Goal: Task Accomplishment & Management: Manage account settings

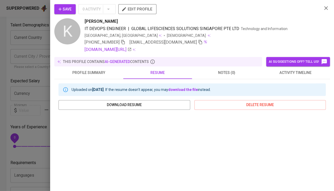
scroll to position [88, 0]
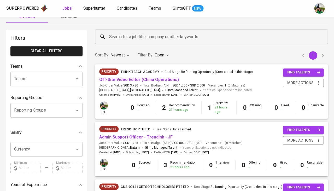
scroll to position [15, 0]
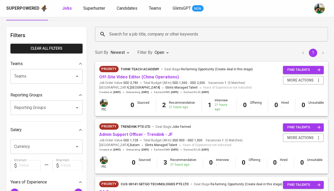
click at [134, 79] on span "Off-Site Video Editor (China Operations)" at bounding box center [139, 77] width 80 height 6
click at [139, 77] on link "Off-Site Video Editor (China Operations)" at bounding box center [139, 76] width 80 height 5
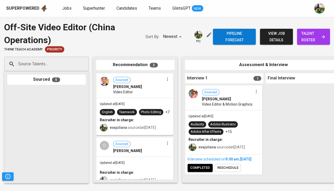
click at [205, 107] on div "Sourced Ervinna Cahyadi Video Editor & Motion Graphics" at bounding box center [224, 98] width 76 height 24
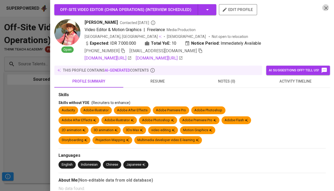
click at [328, 6] on icon "button" at bounding box center [326, 8] width 6 height 6
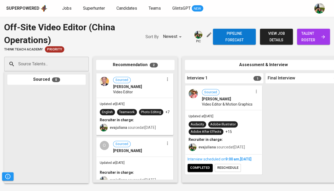
click at [201, 171] on span "completed" at bounding box center [200, 168] width 20 height 6
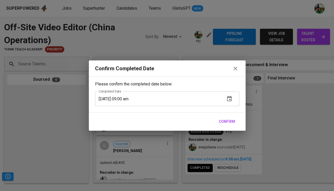
click at [233, 122] on span "Confirm" at bounding box center [227, 121] width 16 height 7
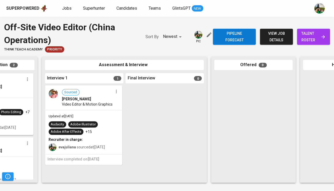
scroll to position [0, 155]
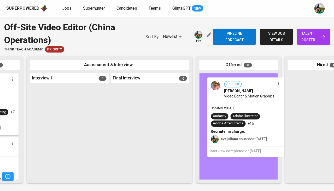
drag, startPoint x: 76, startPoint y: 100, endPoint x: 255, endPoint y: 90, distance: 179.3
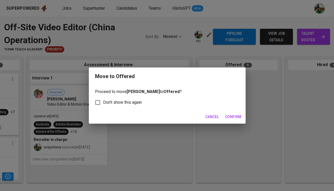
click at [228, 117] on span "Confirm" at bounding box center [233, 117] width 16 height 7
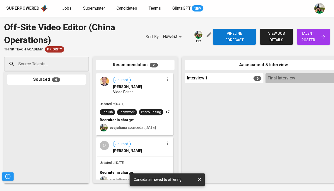
scroll to position [0, 0]
click at [165, 79] on icon "button" at bounding box center [167, 79] width 5 height 5
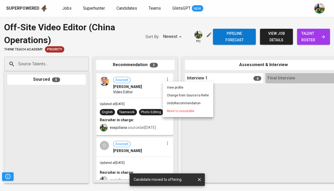
click at [172, 112] on span "Move to unsuitable" at bounding box center [180, 111] width 27 height 5
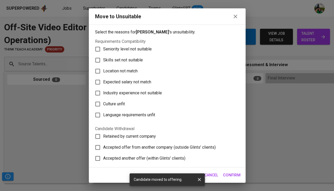
click at [138, 57] on span "Skills set not suitable" at bounding box center [123, 60] width 40 height 6
click at [103, 56] on input "Skills set not suitable" at bounding box center [97, 60] width 11 height 11
checkbox input "true"
click at [236, 175] on span "Confirm" at bounding box center [232, 175] width 18 height 7
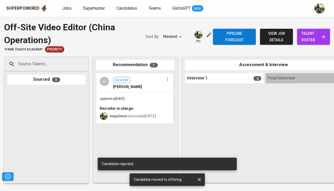
click at [167, 78] on icon "button" at bounding box center [167, 79] width 5 height 5
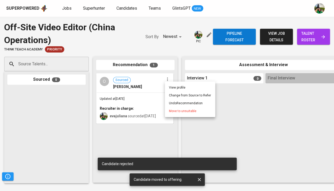
click at [185, 111] on span "Move to unsuitable" at bounding box center [182, 111] width 27 height 5
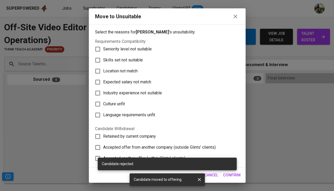
click at [143, 66] on label "Location not match" at bounding box center [163, 71] width 143 height 11
click at [103, 66] on input "Location not match" at bounding box center [97, 71] width 11 height 11
checkbox input "true"
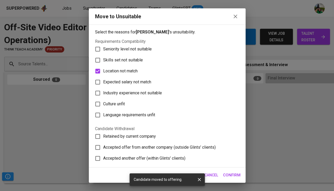
click at [131, 57] on span "Skills set not suitable" at bounding box center [123, 60] width 40 height 6
click at [103, 57] on input "Skills set not suitable" at bounding box center [97, 60] width 11 height 11
checkbox input "true"
click at [124, 68] on span "Location not match" at bounding box center [120, 71] width 35 height 6
click at [103, 66] on input "Location not match" at bounding box center [97, 71] width 11 height 11
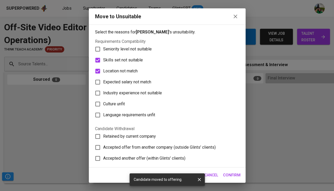
checkbox input "false"
click at [236, 175] on span "Confirm" at bounding box center [232, 175] width 18 height 7
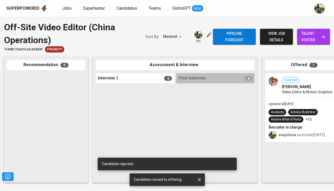
scroll to position [0, 81]
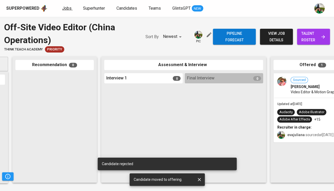
click at [66, 8] on span "Jobs" at bounding box center [66, 8] width 9 height 5
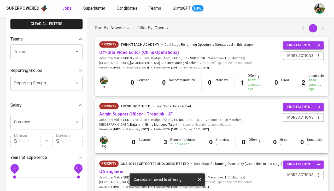
scroll to position [52, 0]
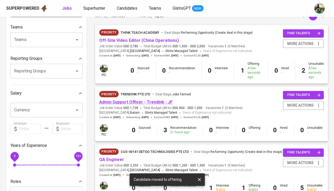
click at [160, 100] on link "Admin Support Officer - Trendink - JF" at bounding box center [135, 102] width 73 height 5
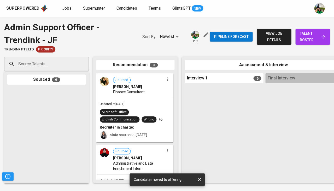
click at [308, 36] on span "talent roster" at bounding box center [313, 36] width 26 height 13
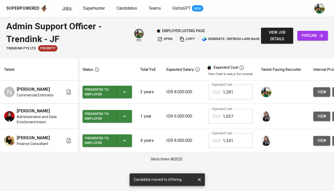
click at [67, 10] on span "Jobs" at bounding box center [66, 8] width 9 height 5
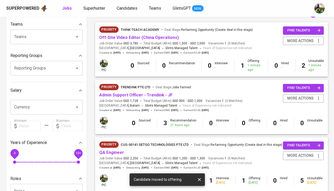
scroll to position [71, 0]
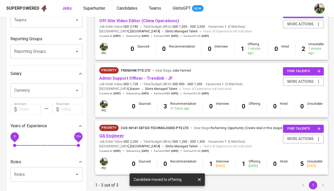
click at [115, 133] on link "QA Engineer" at bounding box center [111, 135] width 25 height 5
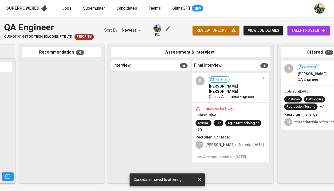
scroll to position [0, 94]
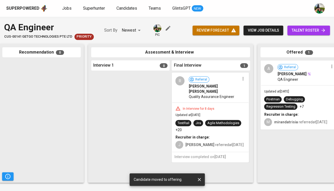
click at [244, 76] on icon "button" at bounding box center [242, 78] width 5 height 5
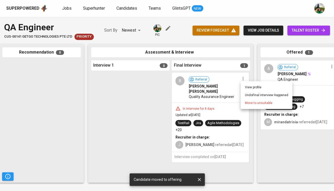
click at [251, 102] on span "Move to unsuitable" at bounding box center [258, 103] width 27 height 5
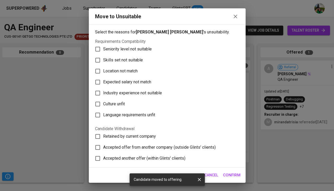
click at [140, 57] on span "Skills set not suitable" at bounding box center [123, 60] width 40 height 6
click at [103, 56] on input "Skills set not suitable" at bounding box center [97, 60] width 11 height 11
checkbox input "true"
click at [239, 175] on span "Confirm" at bounding box center [232, 175] width 18 height 7
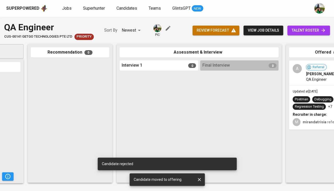
scroll to position [0, 53]
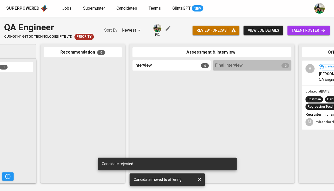
click at [65, 4] on div "Superpowered Jobs Superhunter Candidates Teams GlintsGPT NEW" at bounding box center [158, 8] width 305 height 8
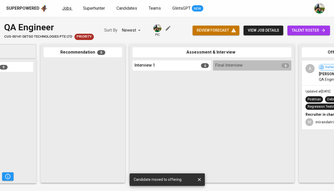
click at [65, 8] on span "Jobs" at bounding box center [66, 8] width 9 height 5
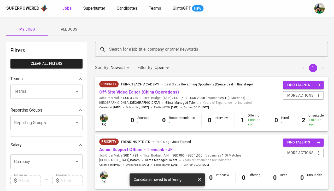
click at [93, 10] on link "Superhunter" at bounding box center [94, 8] width 23 height 7
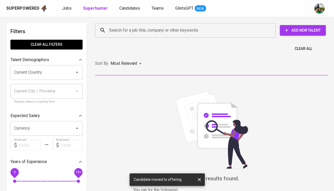
click at [53, 75] on input "Current Country" at bounding box center [39, 72] width 53 height 10
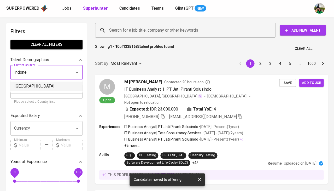
click at [32, 88] on li "[GEOGRAPHIC_DATA]" at bounding box center [46, 86] width 72 height 9
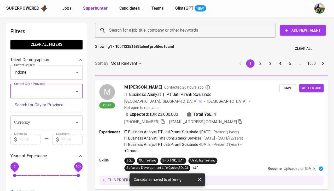
type input "[GEOGRAPHIC_DATA]"
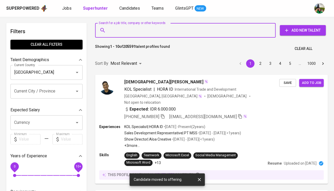
click at [138, 34] on input "Search for a job title, company or other keywords" at bounding box center [187, 30] width 158 height 10
click at [135, 31] on input "Search for a job title, company or other keywords" at bounding box center [187, 30] width 158 height 10
click at [126, 31] on input "Search for a job title, company or other keywords" at bounding box center [187, 30] width 158 height 10
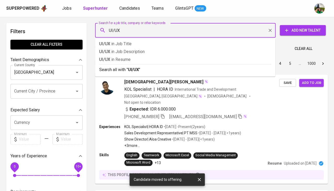
click at [108, 32] on input "UI/UX" at bounding box center [187, 30] width 158 height 10
type input "Senior UI/UX"
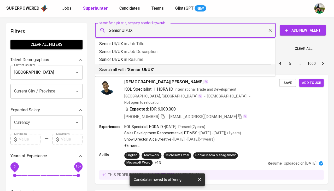
click at [135, 69] on b "Senior UI/UX" at bounding box center [140, 69] width 25 height 5
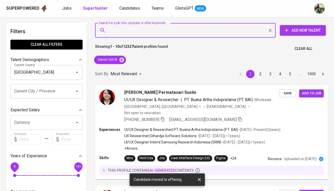
click at [124, 31] on input "Search for a job title, company or other keywords" at bounding box center [187, 30] width 158 height 10
paste input "Nielsen Norman Group (NN/g) UX Certification"
type input "Nielsen Norman Group (NN/g) UX Certification"
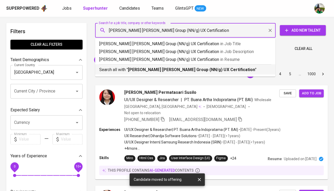
click at [138, 68] on b "Nielsen Norman Group (NN/g) UX Certification" at bounding box center [191, 69] width 127 height 5
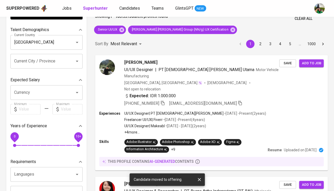
scroll to position [32, 0]
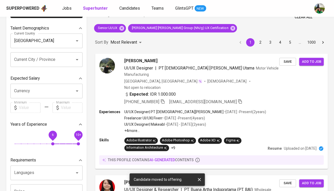
drag, startPoint x: 12, startPoint y: 138, endPoint x: 54, endPoint y: 138, distance: 41.6
click at [54, 142] on span "6" at bounding box center [52, 143] width 3 height 3
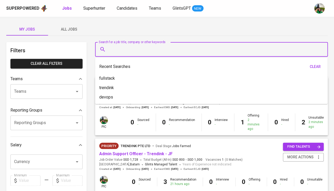
click at [120, 47] on input "Search for a job title, company or other keywords" at bounding box center [213, 49] width 210 height 10
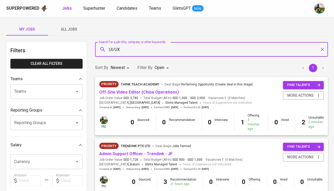
type input "UI/UX"
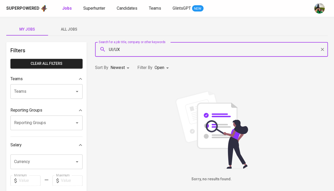
click at [125, 68] on body "Superpowered Jobs Superhunter Candidates Teams GlintsGPT NEW My Jobs All Jobs F…" at bounding box center [167, 178] width 334 height 357
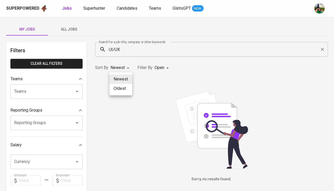
click at [157, 69] on div at bounding box center [167, 95] width 334 height 191
click at [164, 68] on body "Superpowered Jobs Superhunter Candidates Teams GlintsGPT NEW My Jobs All Jobs F…" at bounding box center [167, 178] width 334 height 357
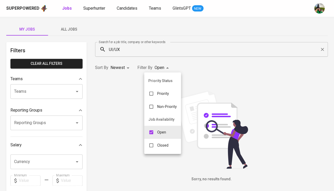
click at [153, 141] on input "checkbox" at bounding box center [151, 145] width 10 height 10
checkbox input "true"
type input "OPEN,CLOSE"
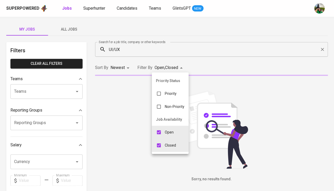
click at [162, 131] on input "checkbox" at bounding box center [159, 132] width 10 height 10
checkbox input "false"
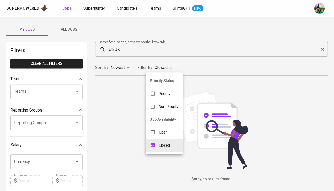
type input "CLOSE"
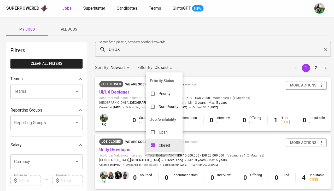
click at [211, 86] on div at bounding box center [167, 95] width 334 height 191
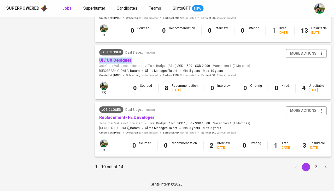
scroll to position [493, 0]
click at [313, 168] on button "2" at bounding box center [316, 167] width 8 height 8
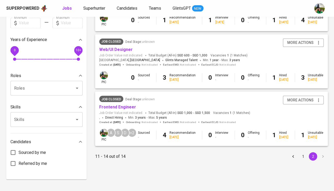
scroll to position [157, 0]
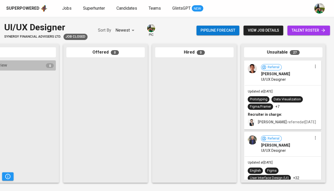
scroll to position [0, 288]
click at [282, 92] on div "Updated at Feb 05, 2024 Prototyping Data Visualization Figma/Framer +7 Recruite…" at bounding box center [283, 107] width 76 height 44
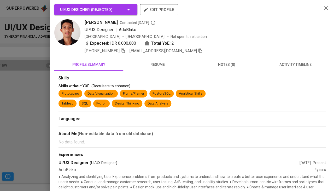
click at [302, 62] on span "activity timeline" at bounding box center [295, 64] width 63 height 7
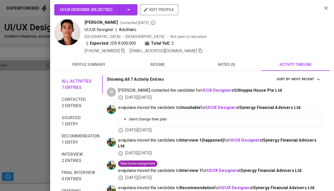
click at [160, 61] on span "resume" at bounding box center [158, 64] width 63 height 7
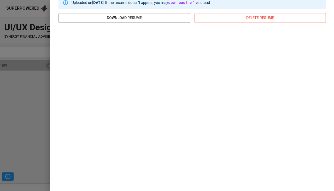
scroll to position [79, 0]
click at [37, 136] on div at bounding box center [167, 95] width 334 height 191
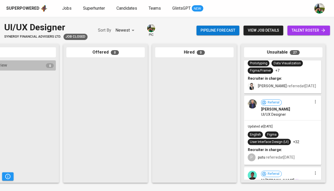
scroll to position [36, 0]
click at [280, 118] on div "Referral Ajie Nazario Agatha UI/UX Designer" at bounding box center [283, 108] width 76 height 24
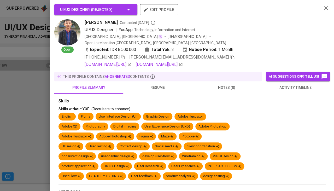
click at [291, 84] on span "activity timeline" at bounding box center [295, 87] width 63 height 7
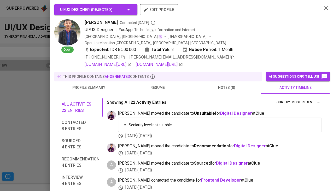
click at [158, 81] on button "resume" at bounding box center [157, 87] width 69 height 13
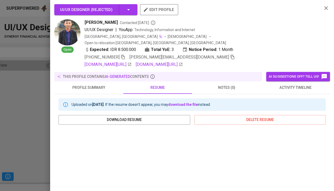
scroll to position [95, 0]
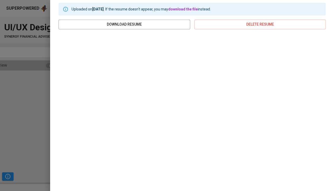
click at [19, 117] on div at bounding box center [167, 95] width 334 height 191
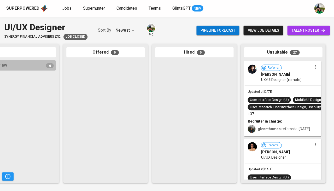
scroll to position [222, 0]
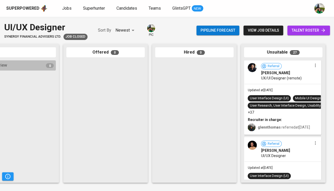
click at [282, 107] on div "User Research, User Interface Design, Usability Testing" at bounding box center [291, 105] width 83 height 5
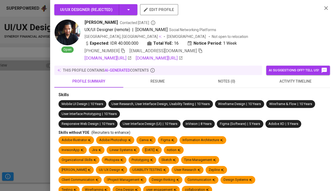
click at [289, 79] on span "activity timeline" at bounding box center [295, 81] width 63 height 7
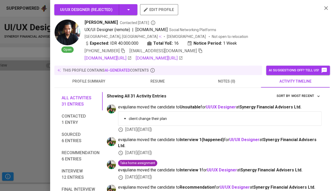
click at [162, 83] on button "resume" at bounding box center [157, 81] width 69 height 13
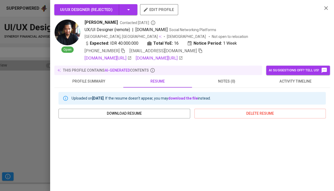
scroll to position [86, 0]
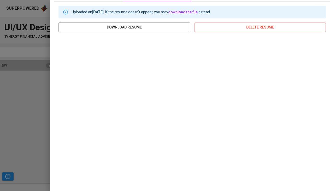
click at [49, 87] on div at bounding box center [167, 95] width 334 height 191
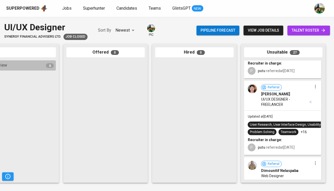
scroll to position [518, 0]
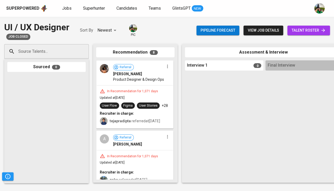
click at [147, 94] on div "In Recommendation for 1,071 days" at bounding box center [132, 91] width 55 height 4
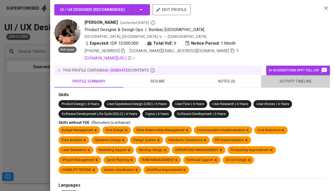
click at [294, 78] on span "activity timeline" at bounding box center [295, 81] width 63 height 7
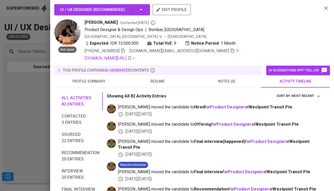
click at [22, 126] on div at bounding box center [167, 95] width 334 height 191
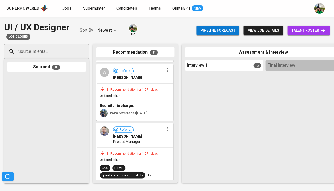
scroll to position [77, 0]
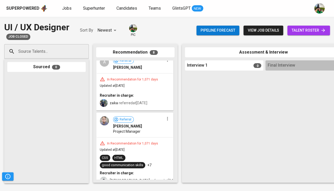
click at [150, 98] on div "Recruiter in charge:" at bounding box center [135, 95] width 70 height 5
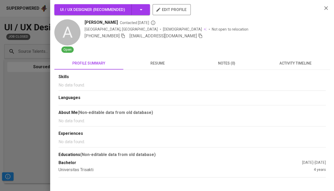
click at [161, 64] on span "resume" at bounding box center [158, 63] width 63 height 7
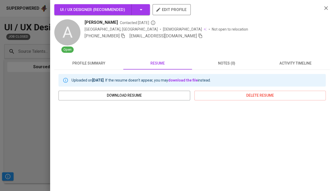
click at [56, 142] on div "Uploaded on [DATE] . If the resume doesn't appear, you may download the file in…" at bounding box center [192, 166] width 276 height 192
click at [35, 141] on div at bounding box center [167, 95] width 334 height 191
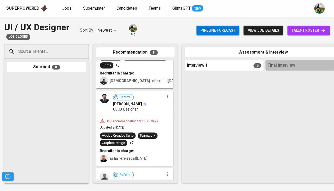
scroll to position [399, 0]
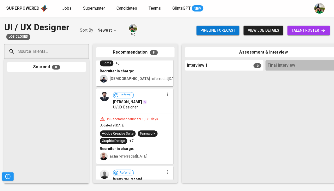
click at [151, 119] on div "In Recommendation for 1,071 days Updated at [DATE] Adobe Creative Suite Teamwor…" at bounding box center [135, 138] width 76 height 50
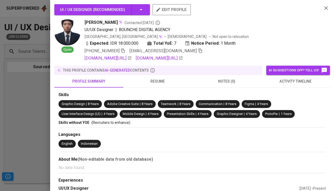
click at [164, 85] on span "resume" at bounding box center [158, 81] width 63 height 7
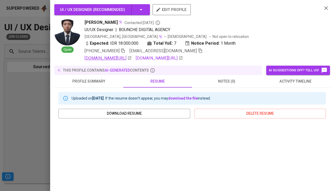
scroll to position [0, 0]
click at [128, 55] on link "[DOMAIN_NAME][URL]" at bounding box center [108, 58] width 47 height 6
click at [16, 108] on div at bounding box center [167, 95] width 334 height 191
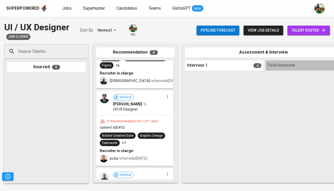
scroll to position [396, 0]
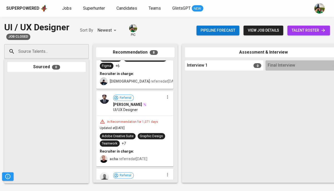
click at [148, 112] on div "Referral Andrian SYAHRONI UI/UX Designer" at bounding box center [135, 103] width 76 height 24
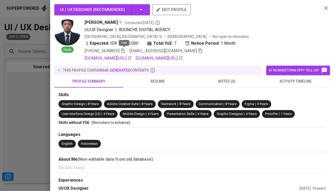
click at [124, 49] on icon "button" at bounding box center [123, 50] width 5 height 5
click at [306, 85] on span "activity timeline" at bounding box center [295, 81] width 63 height 7
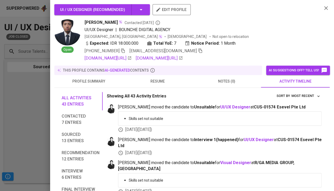
scroll to position [0, 0]
click at [188, 50] on span "andriansyahroni14@gmail.com" at bounding box center [166, 51] width 73 height 6
click at [198, 50] on icon "button" at bounding box center [200, 50] width 5 height 5
click at [6, 136] on div at bounding box center [167, 95] width 334 height 191
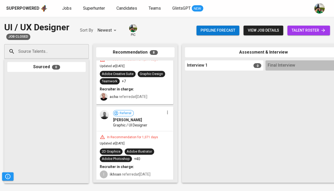
click at [139, 123] on span "Graphic / UI Designer" at bounding box center [130, 125] width 34 height 5
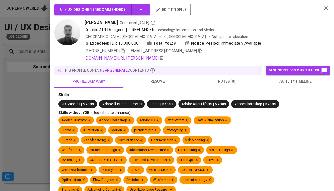
click at [157, 80] on span "resume" at bounding box center [158, 81] width 63 height 7
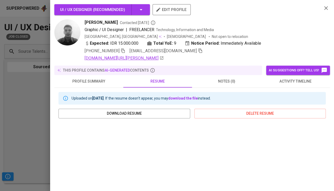
click at [140, 60] on link "linkedin.com/in/brian-donald-siregar" at bounding box center [124, 58] width 79 height 6
click at [296, 82] on span "activity timeline" at bounding box center [295, 81] width 63 height 7
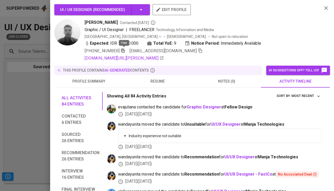
click at [124, 48] on icon "button" at bounding box center [123, 50] width 5 height 5
click at [199, 49] on icon "button" at bounding box center [201, 51] width 4 height 4
click at [27, 96] on div at bounding box center [167, 95] width 334 height 191
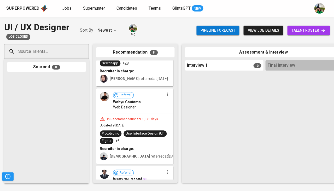
scroll to position [323, 0]
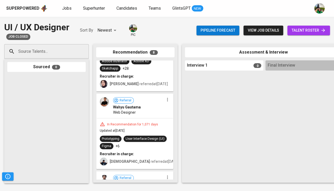
click at [134, 175] on span "Referral Andrian SYAHRONI" at bounding box center [138, 181] width 51 height 13
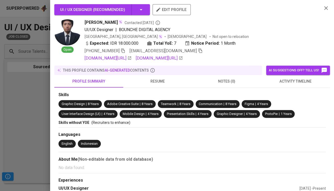
click at [293, 85] on span "activity timeline" at bounding box center [295, 81] width 63 height 7
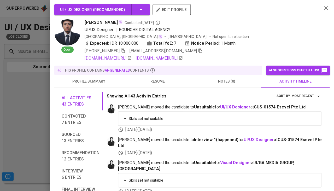
scroll to position [15, 0]
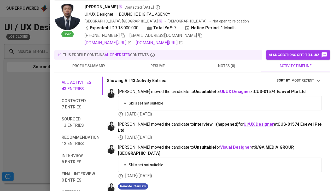
click at [244, 127] on b "UI/UX Designer" at bounding box center [259, 124] width 30 height 5
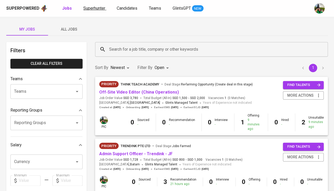
click at [99, 10] on span "Superhunter" at bounding box center [94, 8] width 22 height 5
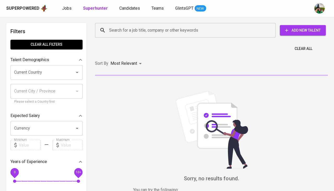
click at [123, 26] on input "Search for a job title, company or other keywords" at bounding box center [187, 30] width 158 height 10
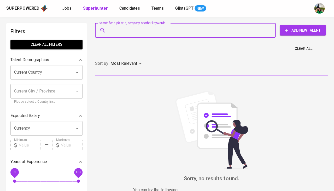
paste input "[EMAIL_ADDRESS][DOMAIN_NAME]"
type input "[EMAIL_ADDRESS][DOMAIN_NAME]"
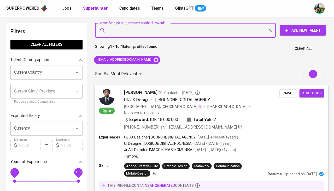
click at [282, 92] on button "Save" at bounding box center [288, 93] width 17 height 8
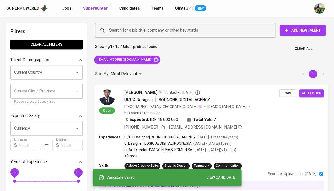
click at [134, 8] on span "Candidates" at bounding box center [129, 8] width 21 height 5
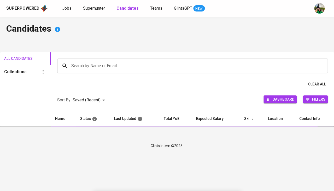
click at [134, 8] on b "Candidates" at bounding box center [128, 8] width 22 height 5
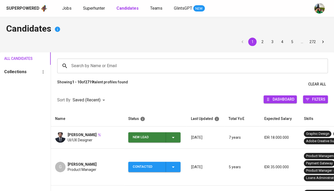
click at [169, 137] on div "New Lead" at bounding box center [155, 137] width 44 height 10
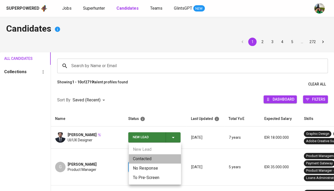
click at [141, 157] on li "Contacted" at bounding box center [155, 158] width 52 height 9
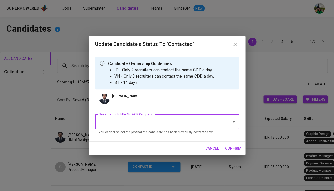
click at [122, 119] on input "Search for Job Title AND/OR Company" at bounding box center [159, 122] width 125 height 10
type input "UI/UX"
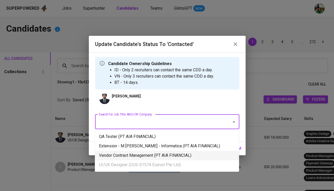
click at [131, 151] on li "Vendor Contract Management (PT AIA FINANCIAL)" at bounding box center [167, 155] width 144 height 9
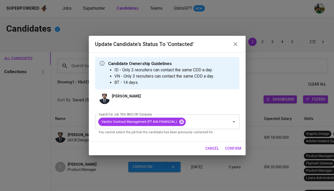
click at [236, 149] on span "confirm" at bounding box center [233, 148] width 16 height 7
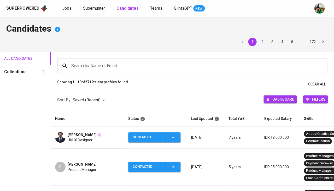
click at [97, 10] on span "Superhunter" at bounding box center [94, 8] width 22 height 5
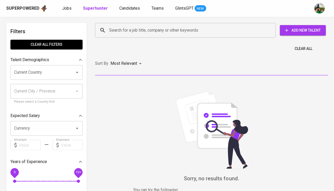
click at [131, 30] on input "Search for a job title, company or other keywords" at bounding box center [187, 30] width 158 height 10
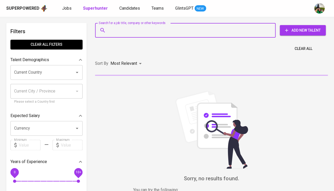
paste input "briandonaldsiregar@gmail.com"
type input "briandonaldsiregar@gmail.com"
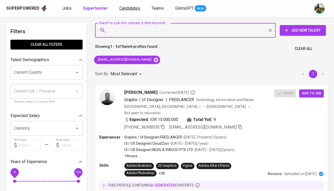
click at [128, 6] on span "Candidates" at bounding box center [129, 8] width 21 height 5
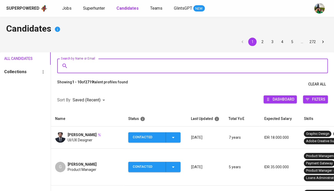
click at [108, 66] on input "Search by Name or Email" at bounding box center [194, 66] width 248 height 10
paste input "briandonaldsiregar@gmail.com"
type input "briandonaldsiregar@gmail.com"
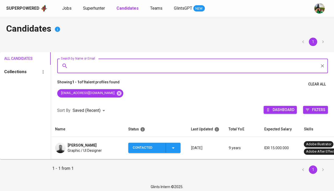
click at [87, 149] on span "Graphic / UI Designer" at bounding box center [85, 150] width 34 height 5
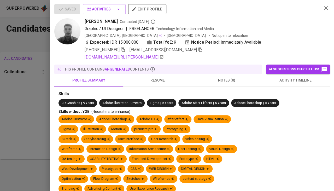
click at [312, 81] on span "activity timeline" at bounding box center [295, 80] width 63 height 7
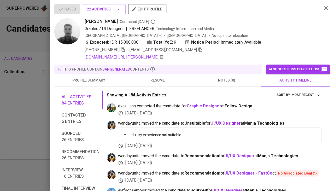
click at [14, 114] on div at bounding box center [167, 95] width 334 height 191
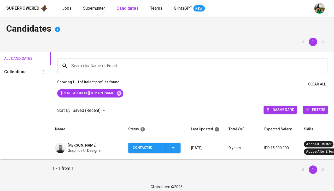
click at [180, 146] on button "Contacted" at bounding box center [154, 148] width 52 height 10
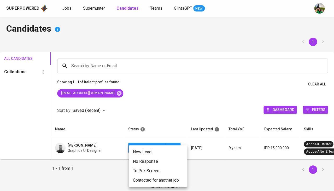
click at [148, 180] on li "Contacted for another job" at bounding box center [158, 180] width 59 height 9
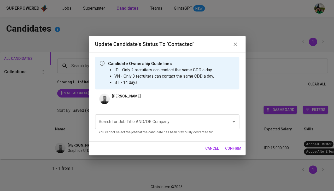
click at [154, 126] on input "Search for Job Title AND/OR Company" at bounding box center [159, 122] width 125 height 10
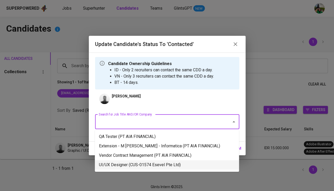
click at [132, 162] on li "UI/UX Designer (CUS-01574 Esevel Pte Ltd)" at bounding box center [167, 164] width 144 height 9
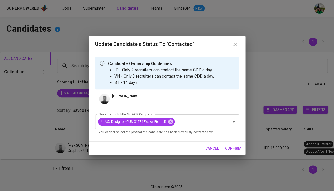
click at [236, 150] on span "confirm" at bounding box center [233, 148] width 16 height 7
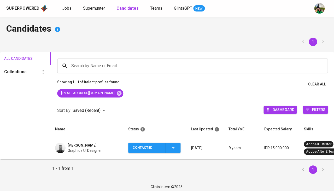
click at [99, 154] on td "Donald Brian Siregar Graphic / UI Designer" at bounding box center [87, 148] width 73 height 22
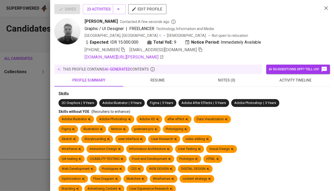
click at [10, 132] on div at bounding box center [167, 95] width 334 height 191
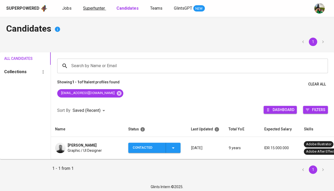
click at [84, 11] on link "Superhunter" at bounding box center [94, 8] width 23 height 7
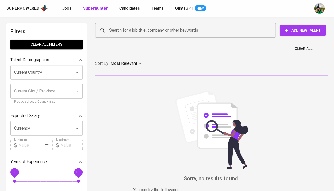
click at [112, 25] on div "Search for a job title, company or other keywords" at bounding box center [185, 30] width 181 height 15
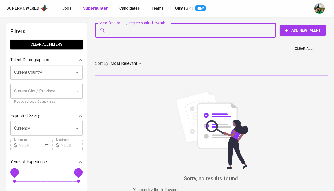
paste input "amandhachristiani@gmail.com"
type input "amandhachristiani@gmail.com"
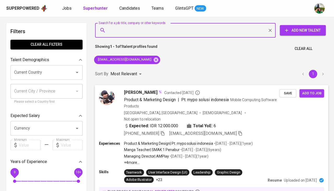
click at [288, 91] on span "Save" at bounding box center [288, 93] width 12 height 6
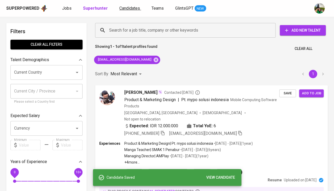
click at [127, 9] on span "Candidates" at bounding box center [129, 8] width 21 height 5
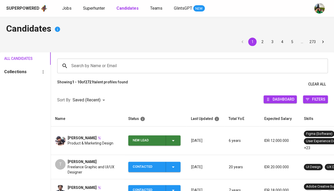
click at [169, 144] on div "New Lead" at bounding box center [155, 140] width 44 height 10
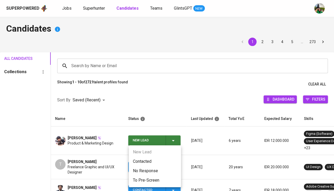
click at [151, 158] on li "Contacted" at bounding box center [155, 161] width 52 height 9
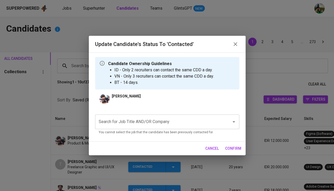
click at [141, 125] on input "Search for Job Title AND/OR Company" at bounding box center [159, 122] width 125 height 10
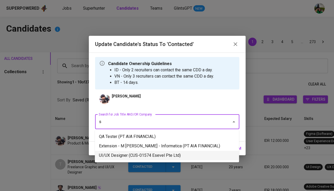
click at [127, 154] on li "UI/UX Designer (CUS-01574 Esevel Pte Ltd)" at bounding box center [167, 155] width 144 height 9
type input "s"
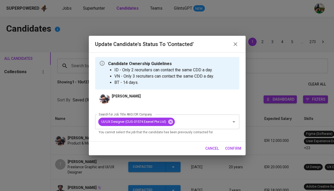
click at [235, 151] on button "confirm" at bounding box center [233, 149] width 20 height 10
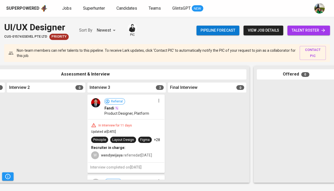
scroll to position [0, 254]
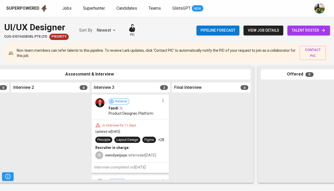
click at [142, 148] on div "In Interview for 11 days Updated at Sep 07, 2025 Principle Layout Design Figma …" at bounding box center [130, 140] width 76 height 43
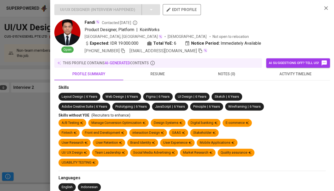
click at [298, 73] on span "activity timeline" at bounding box center [295, 74] width 63 height 7
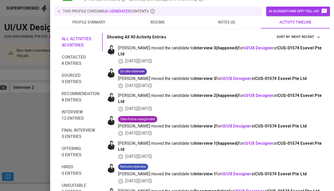
scroll to position [71, 0]
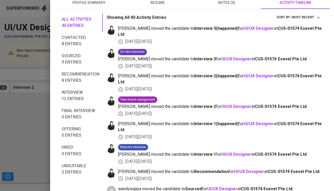
click at [45, 87] on div at bounding box center [167, 95] width 334 height 191
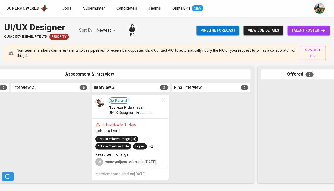
scroll to position [0, 0]
click at [134, 125] on div "In Interview for 11 days Updated at Sep 07, 2025 User Interface Design (UI) Ado…" at bounding box center [130, 144] width 76 height 50
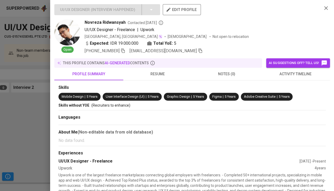
click at [286, 73] on span "activity timeline" at bounding box center [295, 74] width 63 height 7
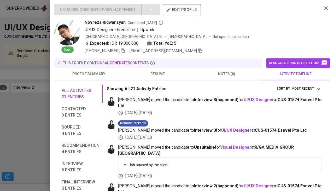
click at [160, 74] on span "resume" at bounding box center [158, 74] width 63 height 7
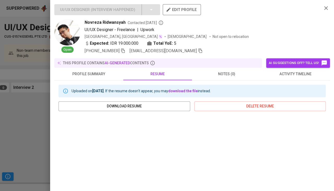
click at [29, 133] on div at bounding box center [167, 95] width 334 height 191
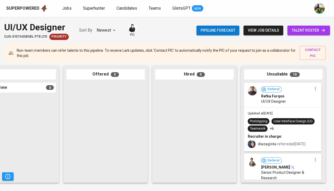
scroll to position [19, 0]
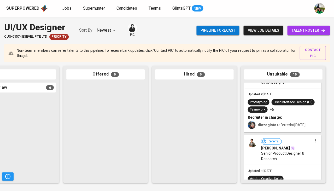
click at [273, 113] on div "Prototyping User Interface Design (UI) Teamwork +6" at bounding box center [283, 106] width 70 height 14
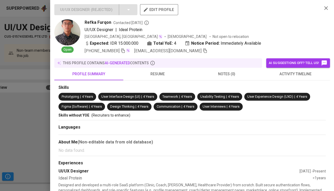
click at [290, 78] on button "activity timeline" at bounding box center [295, 74] width 69 height 13
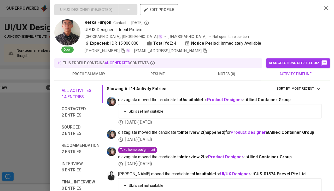
click at [160, 71] on span "resume" at bounding box center [158, 74] width 63 height 7
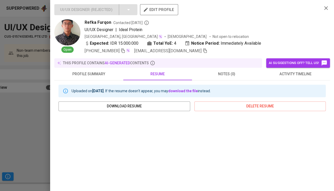
click at [40, 121] on div at bounding box center [167, 95] width 334 height 191
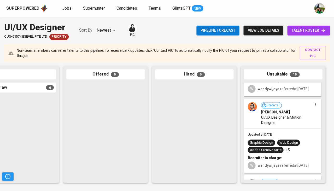
scroll to position [207, 0]
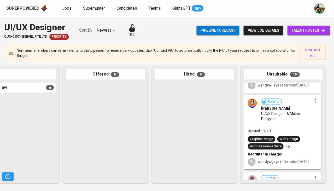
click at [272, 122] on span "UI/UX Designer & Motion Designer" at bounding box center [286, 116] width 51 height 10
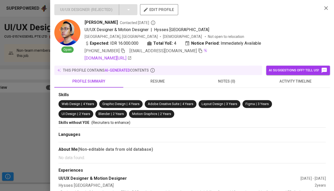
click at [285, 80] on span "activity timeline" at bounding box center [295, 81] width 63 height 7
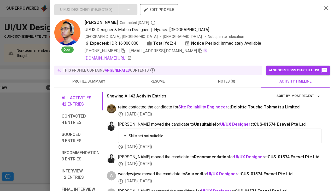
click at [157, 82] on span "resume" at bounding box center [158, 81] width 63 height 7
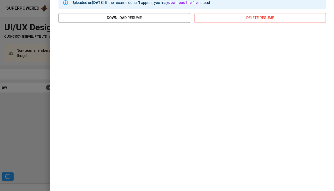
scroll to position [95, 0]
click at [33, 106] on div at bounding box center [167, 95] width 334 height 191
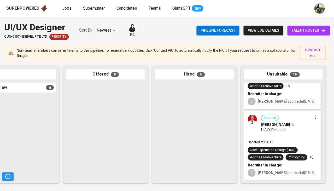
scroll to position [615, 0]
click at [284, 131] on span "UI/UX Designer" at bounding box center [273, 129] width 25 height 5
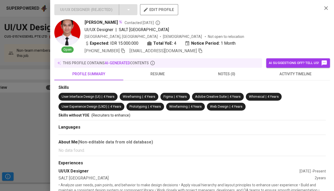
click at [290, 69] on button "activity timeline" at bounding box center [295, 74] width 69 height 13
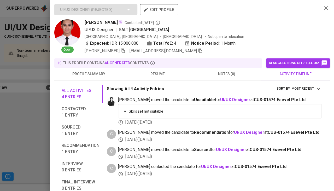
click at [155, 77] on button "resume" at bounding box center [157, 74] width 69 height 13
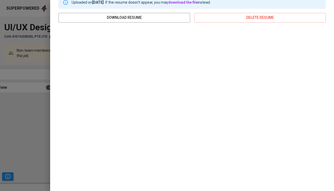
scroll to position [88, 0]
click at [17, 110] on div at bounding box center [167, 95] width 334 height 191
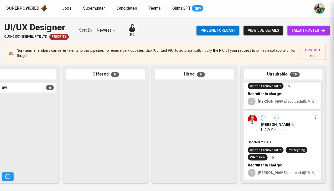
scroll to position [0, 0]
click at [127, 9] on span "Candidates" at bounding box center [127, 8] width 21 height 5
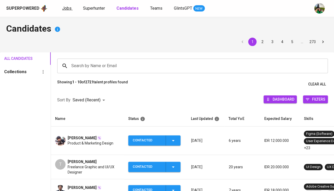
click at [71, 9] on link "Jobs" at bounding box center [67, 8] width 10 height 7
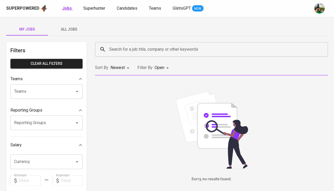
click at [66, 8] on b "Jobs" at bounding box center [67, 8] width 10 height 5
type input "OPEN"
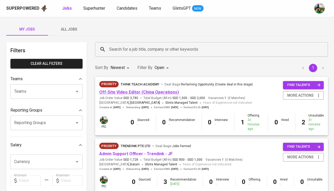
click at [118, 93] on link "Off-Site Video Editor (China Operations)" at bounding box center [139, 92] width 80 height 5
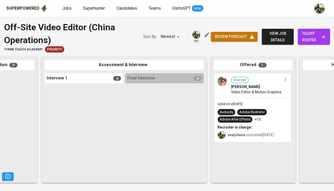
scroll to position [0, 208]
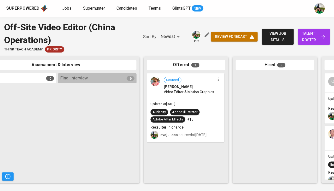
click at [184, 98] on div "Updated at Sep 19, 2025 Audacity Adobe Illustrator Adobe After Effects +15 Recr…" at bounding box center [185, 120] width 76 height 44
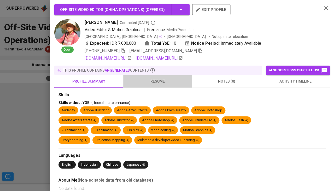
click at [154, 80] on span "resume" at bounding box center [158, 81] width 63 height 7
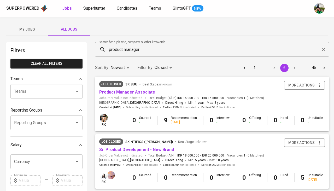
scroll to position [301, 0]
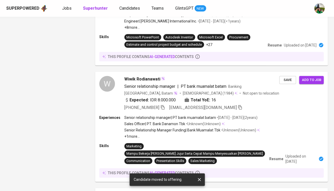
scroll to position [305, 0]
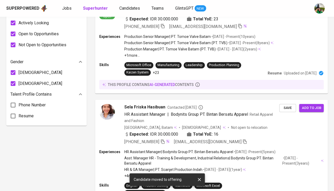
click at [67, 5] on div "Superpowered Jobs Superhunter Candidates Teams GlintsGPT NEW" at bounding box center [158, 8] width 305 height 8
click at [64, 10] on span "Jobs" at bounding box center [66, 8] width 9 height 5
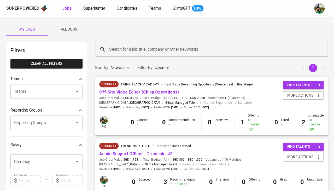
click at [73, 30] on span "All Jobs" at bounding box center [69, 29] width 36 height 7
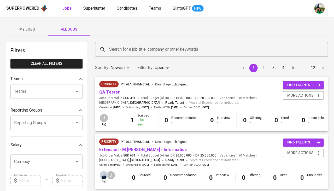
click at [122, 47] on input "Search for a job title, company or other keywords" at bounding box center [213, 49] width 210 height 10
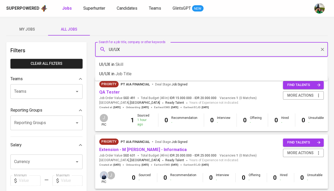
type input "UI/UX"
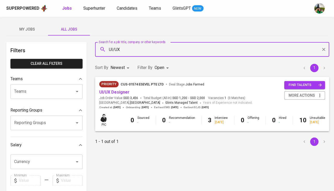
click at [153, 70] on div "Filter By Open OPEN" at bounding box center [153, 68] width 33 height 10
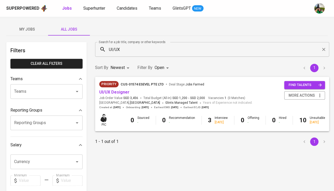
click at [161, 69] on body "Superpowered Jobs Superhunter Candidates Teams GlintsGPT NEW My Jobs All Jobs F…" at bounding box center [167, 178] width 334 height 357
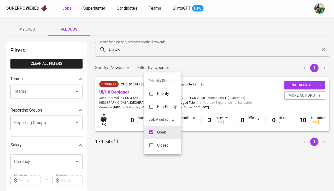
click at [159, 143] on p "Closed" at bounding box center [162, 145] width 11 height 5
type input "OPEN,CLOSE"
checkbox input "true"
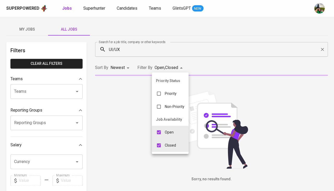
click at [165, 126] on li "Open" at bounding box center [170, 132] width 37 height 13
type input "CLOSE"
checkbox input "false"
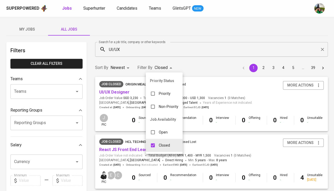
click at [223, 65] on div at bounding box center [167, 95] width 334 height 191
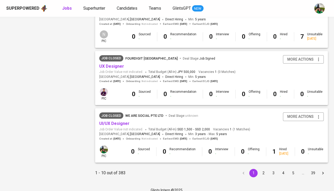
scroll to position [485, 0]
click at [265, 169] on button "2" at bounding box center [263, 173] width 8 height 8
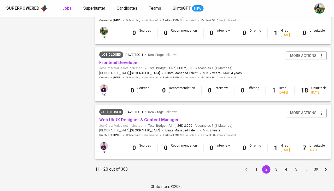
scroll to position [489, 0]
click at [273, 168] on button "3" at bounding box center [276, 169] width 8 height 8
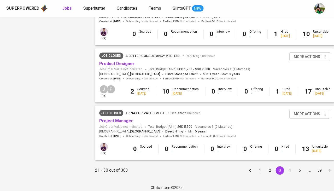
scroll to position [489, 0]
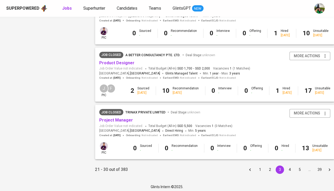
click at [286, 169] on button "4" at bounding box center [290, 169] width 8 height 8
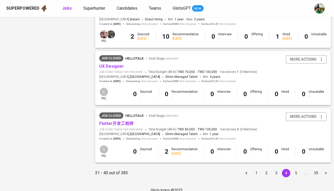
scroll to position [485, 0]
click at [294, 169] on button "5" at bounding box center [296, 173] width 8 height 8
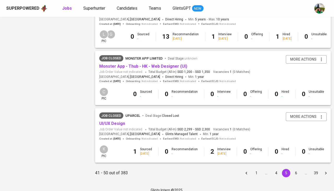
scroll to position [485, 0]
click at [292, 169] on button "6" at bounding box center [296, 173] width 8 height 8
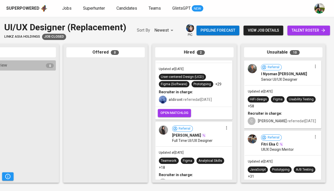
scroll to position [33, 0]
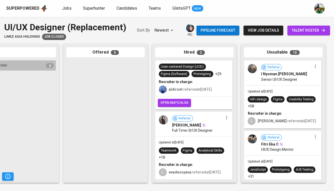
click at [282, 79] on span "Senior UI/UX Designer" at bounding box center [279, 79] width 36 height 5
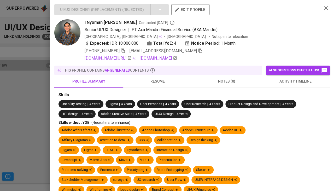
click at [287, 82] on span "activity timeline" at bounding box center [295, 81] width 63 height 7
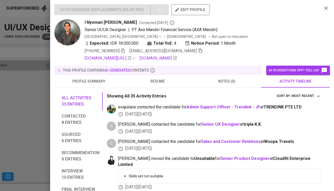
click at [160, 81] on span "resume" at bounding box center [158, 81] width 63 height 7
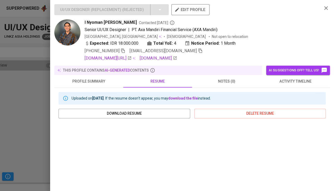
click at [30, 99] on div at bounding box center [167, 95] width 334 height 191
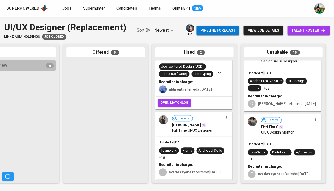
scroll to position [28, 0]
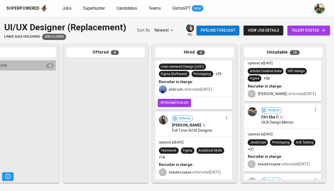
click at [278, 129] on div "Updated at [DATE] JavaScript Prototyping A/B Testing +31 Recruiter in charge: E…" at bounding box center [283, 149] width 76 height 43
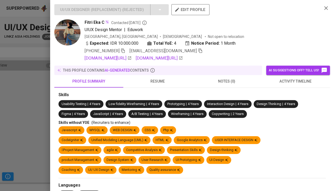
click at [286, 80] on span "activity timeline" at bounding box center [295, 81] width 63 height 7
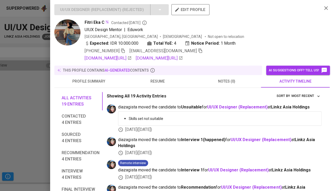
click at [154, 82] on span "resume" at bounding box center [158, 81] width 63 height 7
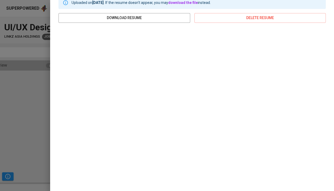
scroll to position [95, 0]
click at [34, 115] on div at bounding box center [167, 95] width 334 height 191
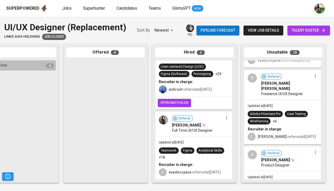
scroll to position [137, 0]
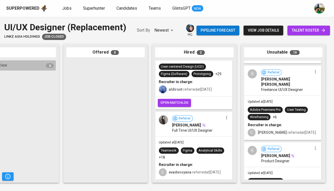
click at [280, 117] on div "Updated at [DATE] Adobe Priemiere Pro User Testing Wireframing +6 Recruiter in …" at bounding box center [283, 118] width 76 height 44
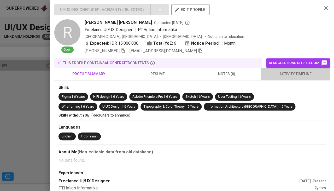
click at [288, 73] on span "activity timeline" at bounding box center [295, 74] width 63 height 7
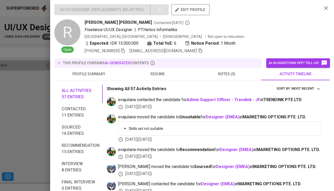
click at [26, 113] on div at bounding box center [167, 95] width 334 height 191
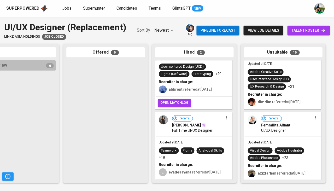
scroll to position [246, 0]
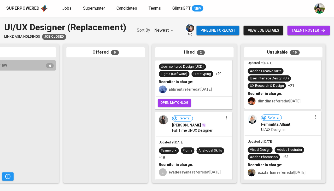
click at [279, 136] on div "Updated at [DATE] Visual Design Adobe Illustrator Adobe Photoshop +23 Recruiter…" at bounding box center [283, 158] width 76 height 44
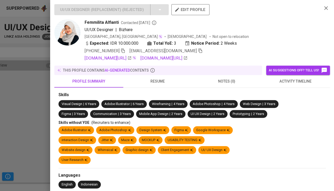
click at [293, 83] on button "activity timeline" at bounding box center [295, 81] width 69 height 13
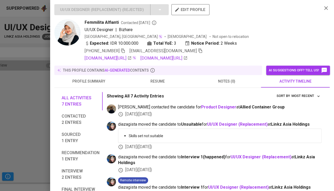
click at [8, 122] on div at bounding box center [167, 95] width 334 height 191
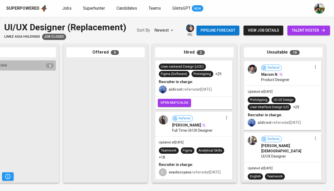
scroll to position [576, 0]
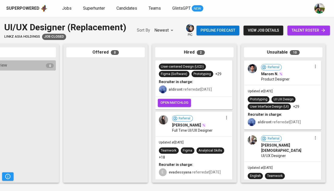
click at [274, 158] on div "Referral [PERSON_NAME] UI/UX Designer" at bounding box center [283, 146] width 76 height 29
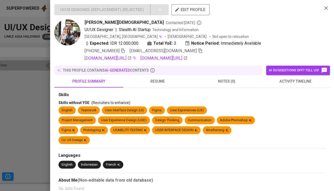
click at [282, 80] on span "activity timeline" at bounding box center [295, 81] width 63 height 7
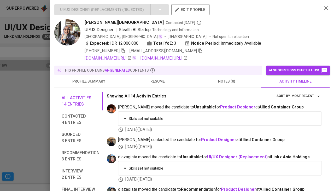
click at [160, 84] on button "resume" at bounding box center [157, 81] width 69 height 13
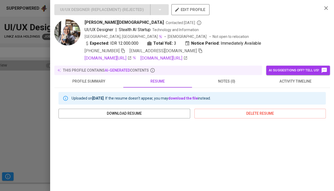
click at [0, 130] on div at bounding box center [167, 95] width 334 height 191
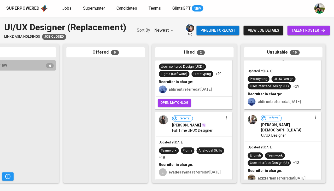
scroll to position [0, 0]
click at [189, 129] on span "Full Time UI/UX Designer" at bounding box center [192, 130] width 41 height 5
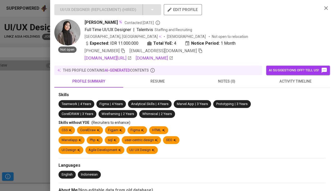
click at [291, 82] on span "activity timeline" at bounding box center [295, 81] width 63 height 7
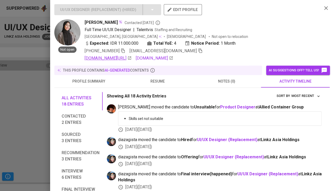
click at [132, 58] on link "[DOMAIN_NAME][URL]" at bounding box center [108, 58] width 47 height 6
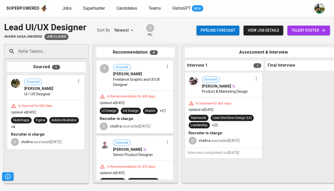
click at [148, 100] on div "In Recommendation for 438 days Updated at [DATE] UI Design UX Design Sketch +27…" at bounding box center [135, 112] width 76 height 43
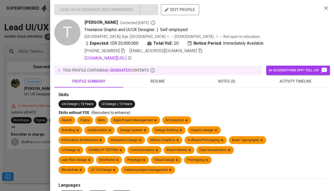
click at [159, 78] on span "resume" at bounding box center [158, 81] width 63 height 7
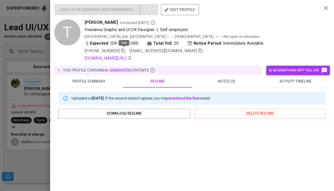
click at [122, 49] on icon "button" at bounding box center [123, 50] width 5 height 5
click at [199, 51] on icon "button" at bounding box center [201, 51] width 4 height 4
click at [25, 119] on div at bounding box center [167, 95] width 334 height 191
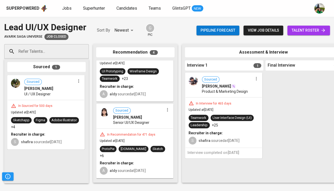
scroll to position [113, 0]
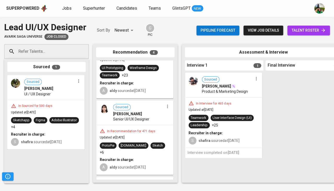
click at [145, 125] on div "In Recommendation for 471 days Updated at [DATE] ProtoPie [DOMAIN_NAME] Sketch …" at bounding box center [135, 149] width 76 height 49
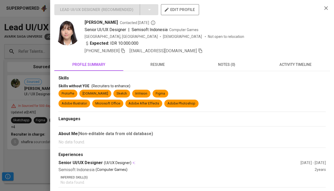
click at [159, 75] on div "Skills" at bounding box center [192, 78] width 267 height 6
click at [158, 67] on button "resume" at bounding box center [157, 64] width 69 height 13
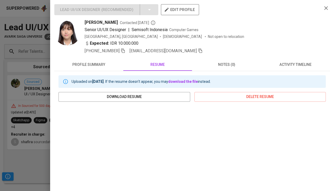
click at [21, 152] on div at bounding box center [167, 95] width 334 height 191
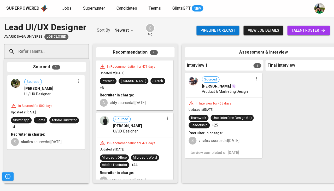
scroll to position [171, 0]
click at [245, 130] on div "Recruiter in charge:" at bounding box center [224, 132] width 70 height 5
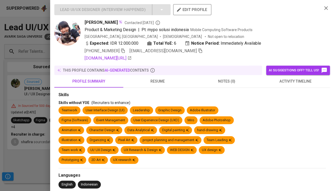
click at [159, 76] on button "resume" at bounding box center [157, 81] width 69 height 13
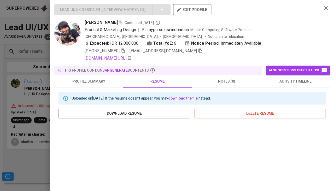
scroll to position [0, 0]
click at [121, 51] on icon "button" at bounding box center [123, 51] width 4 height 4
click at [191, 45] on b "Notice Period:" at bounding box center [205, 43] width 28 height 6
click at [198, 50] on icon "button" at bounding box center [200, 50] width 5 height 5
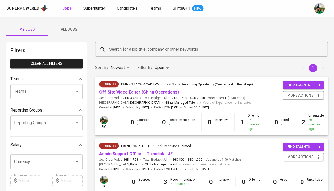
click at [96, 13] on div "Superpowered Jobs Superhunter Candidates Teams GlintsGPT NEW" at bounding box center [167, 8] width 334 height 17
click at [92, 8] on span "Superhunter" at bounding box center [94, 8] width 22 height 5
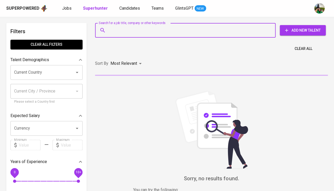
click at [114, 27] on input "Search for a job title, company or other keywords" at bounding box center [187, 30] width 158 height 10
paste input "[EMAIL_ADDRESS][DOMAIN_NAME]"
type input "[EMAIL_ADDRESS][DOMAIN_NAME]"
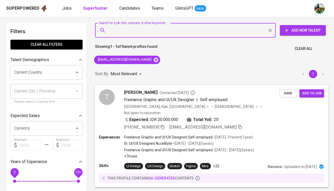
click at [283, 97] on button "Save" at bounding box center [288, 93] width 17 height 8
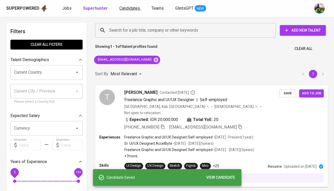
click at [130, 11] on link "Candidates" at bounding box center [130, 8] width 22 height 7
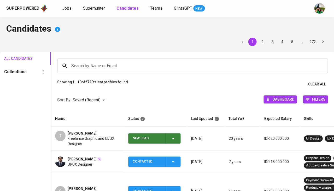
click at [174, 143] on td "New Lead" at bounding box center [155, 139] width 63 height 24
click at [176, 137] on span "New Lead" at bounding box center [154, 138] width 48 height 10
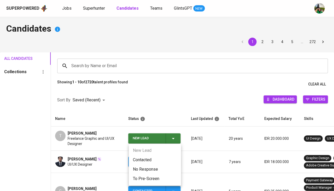
click at [143, 158] on li "Contacted" at bounding box center [155, 159] width 52 height 9
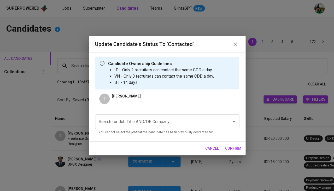
click at [130, 129] on div "Search for Job Title AND/OR Company Search for Job Title AND/OR Company You can…" at bounding box center [167, 124] width 144 height 21
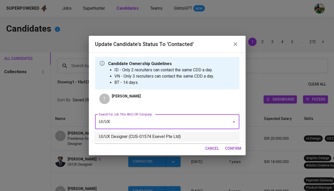
click at [146, 139] on li "UI/UX Designer (CUS-01574 Esevel Pte Ltd)" at bounding box center [167, 136] width 144 height 9
type input "UI/UX"
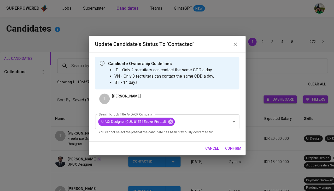
click at [234, 149] on span "confirm" at bounding box center [233, 148] width 16 height 7
